Goal: Ask a question

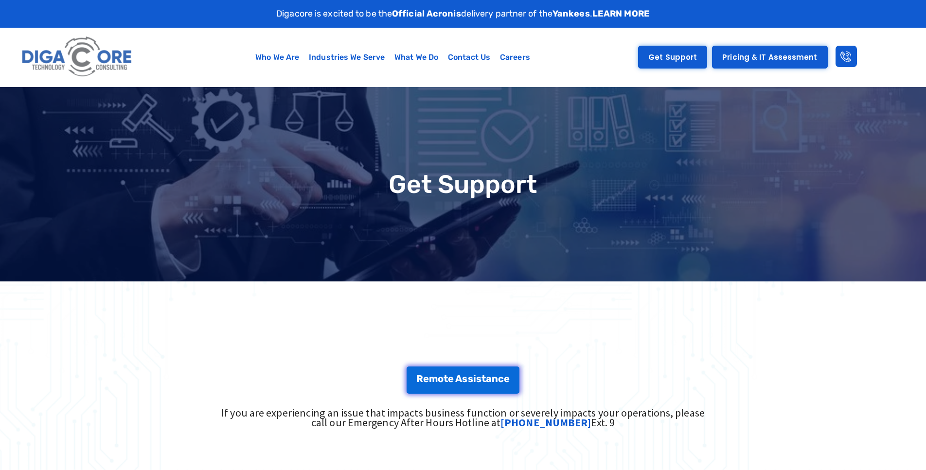
click at [648, 54] on span "Get Support" at bounding box center [672, 57] width 49 height 7
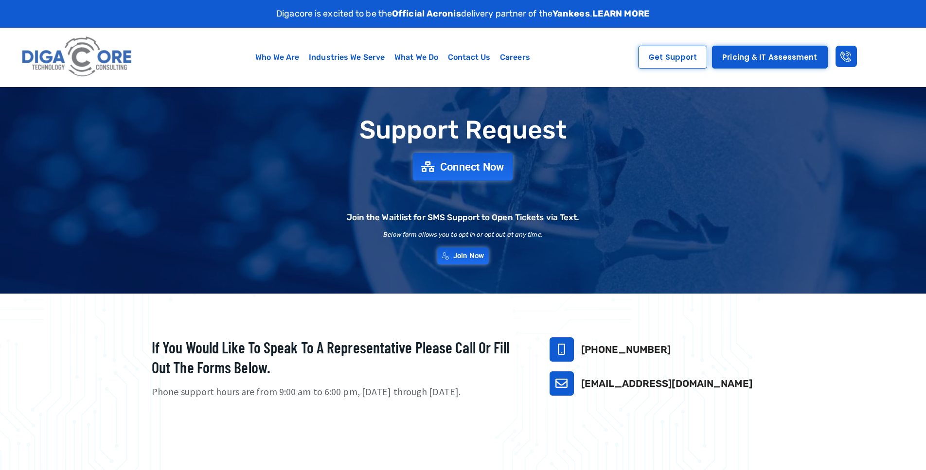
click at [468, 161] on span "Connect Now" at bounding box center [472, 166] width 64 height 11
click at [464, 161] on span "Connect Now" at bounding box center [472, 166] width 64 height 11
click at [648, 54] on span "Get Support" at bounding box center [672, 57] width 49 height 7
click at [461, 252] on span "Join Now" at bounding box center [469, 256] width 34 height 8
click at [456, 161] on span "Connect Now" at bounding box center [472, 166] width 64 height 11
